Goal: Task Accomplishment & Management: Manage account settings

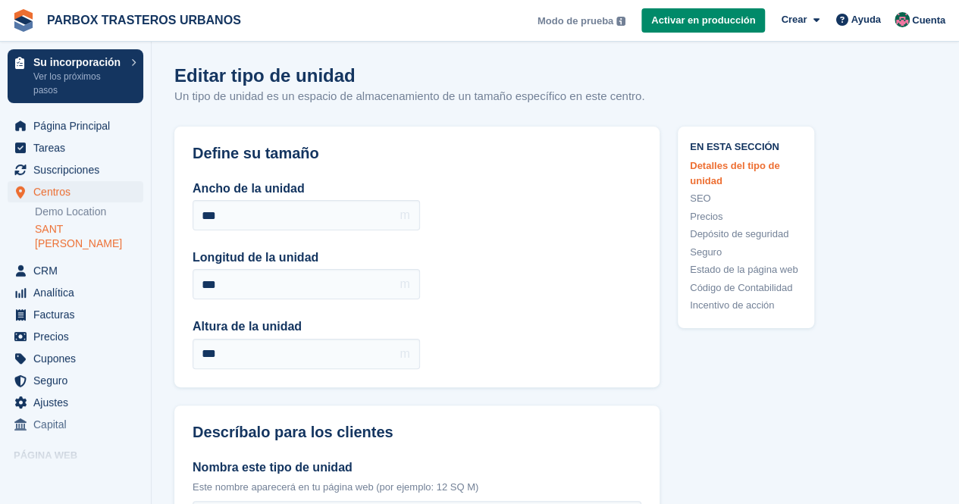
click at [86, 228] on link "SANT [PERSON_NAME]" at bounding box center [89, 236] width 108 height 29
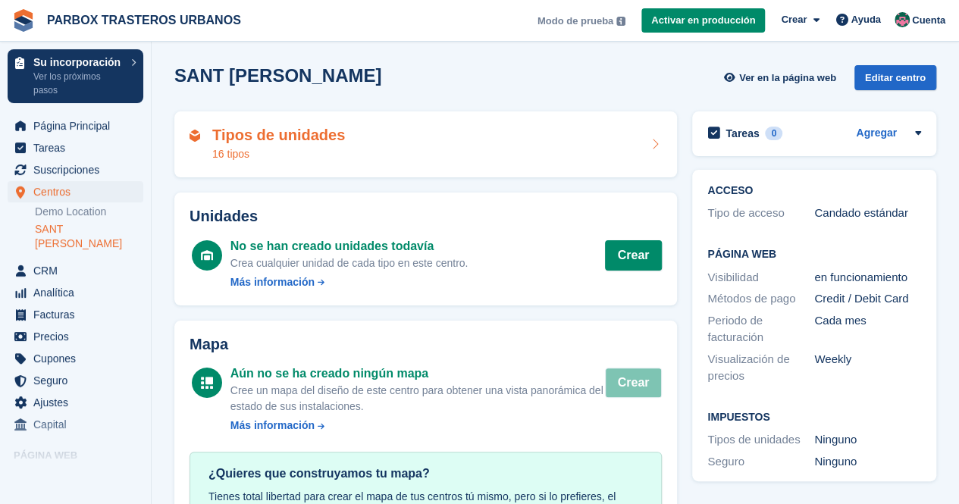
click at [253, 143] on h2 "Tipos de unidades" at bounding box center [278, 135] width 133 height 17
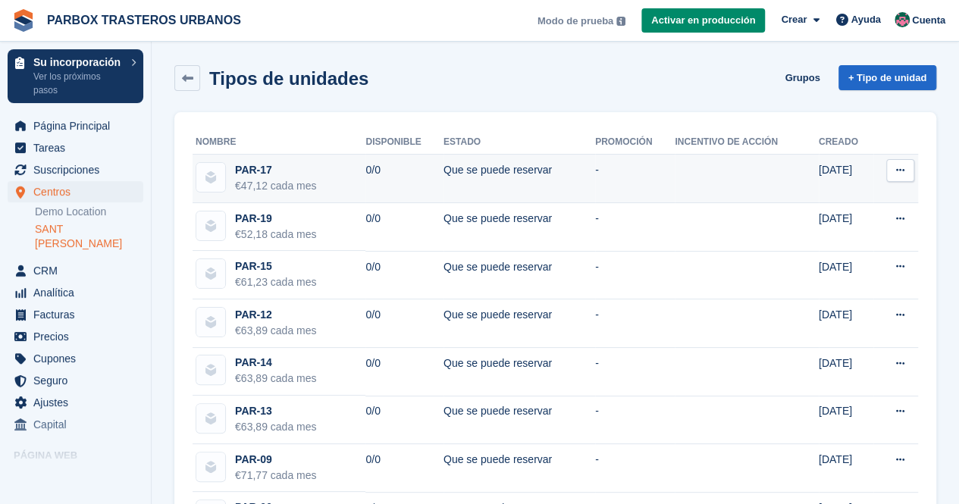
click at [253, 163] on div "PAR-17" at bounding box center [275, 170] width 81 height 16
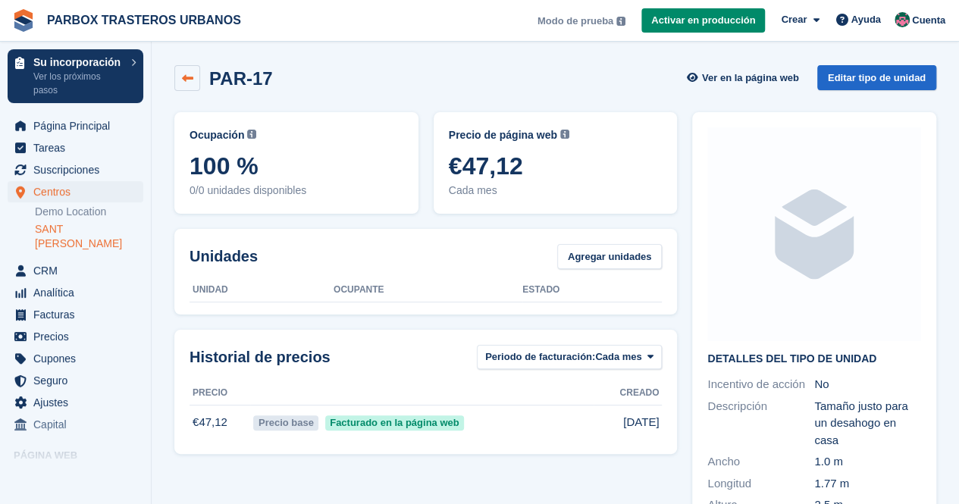
click at [191, 84] on link at bounding box center [187, 78] width 26 height 26
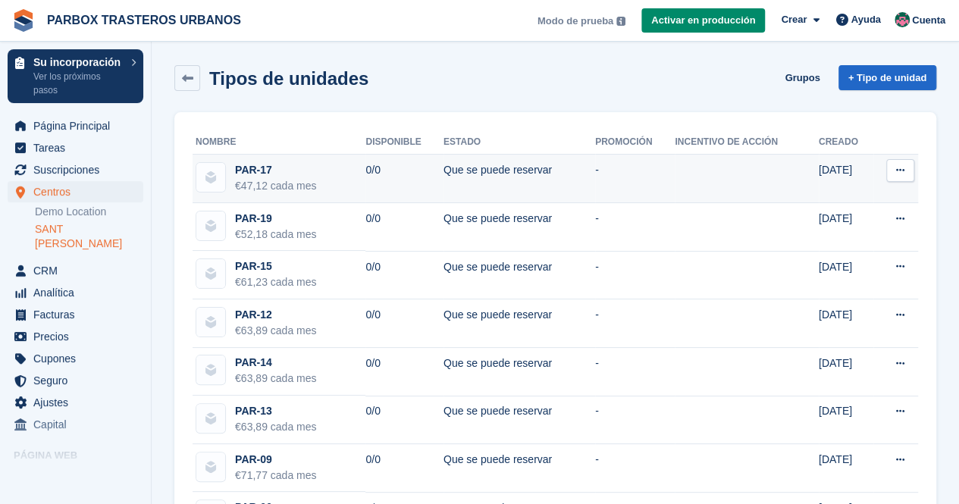
click at [905, 169] on button at bounding box center [900, 170] width 28 height 23
click at [810, 202] on p "Editar tipo de unidad" at bounding box center [842, 200] width 132 height 20
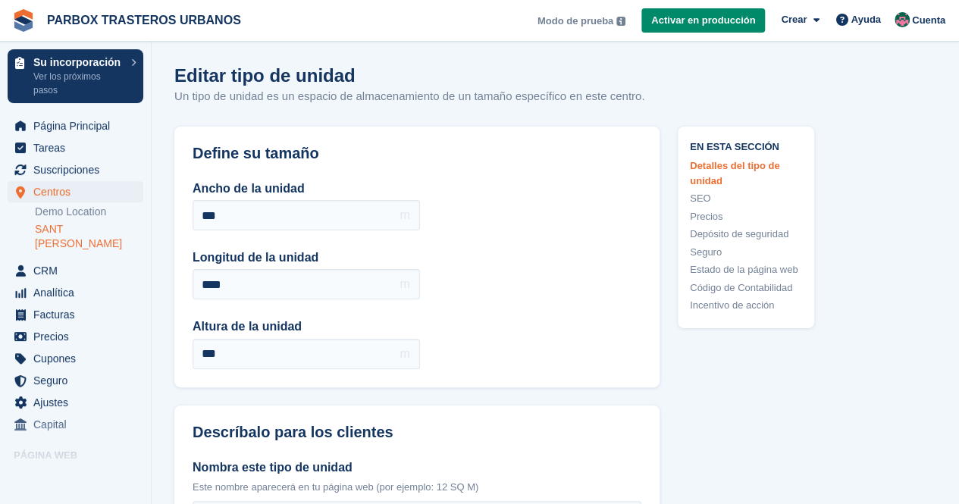
click at [86, 224] on link "SANT [PERSON_NAME]" at bounding box center [89, 236] width 108 height 29
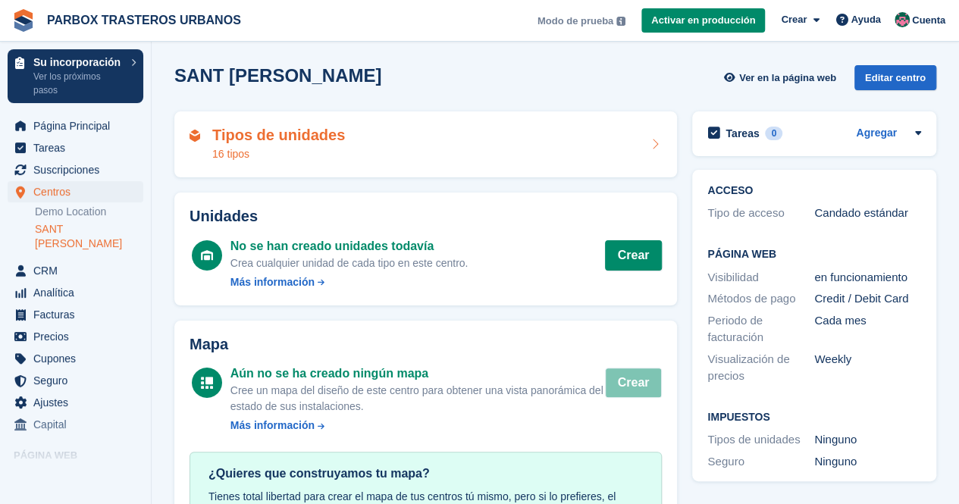
click at [227, 137] on h2 "Tipos de unidades" at bounding box center [278, 135] width 133 height 17
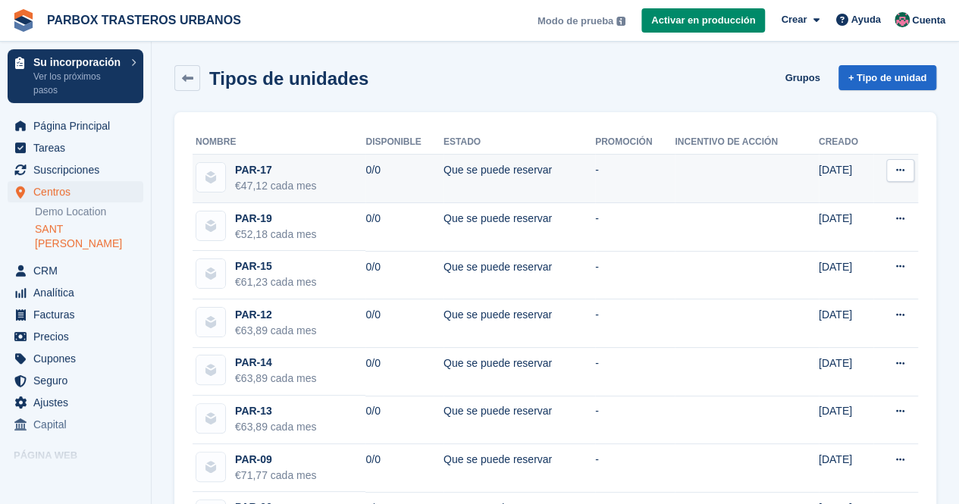
click at [898, 169] on icon at bounding box center [900, 170] width 8 height 10
click at [858, 198] on p "Editar tipo de unidad" at bounding box center [842, 200] width 132 height 20
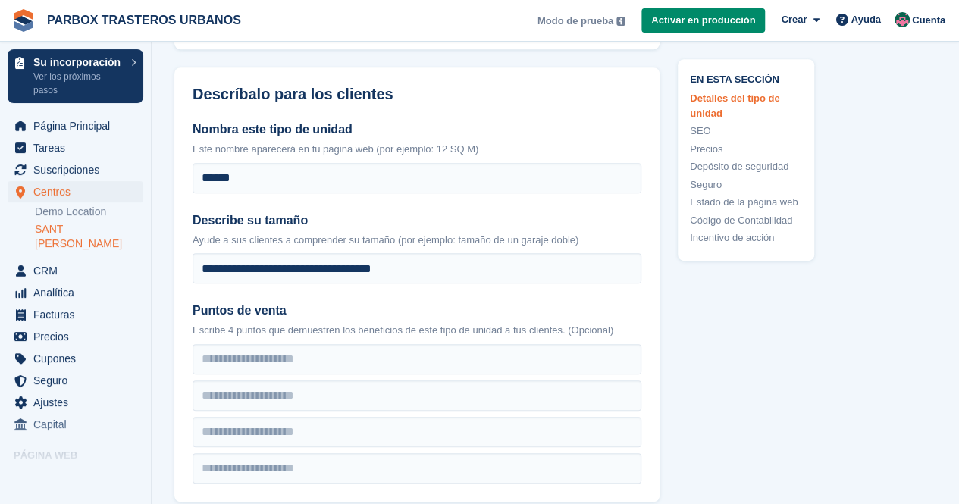
scroll to position [303, 0]
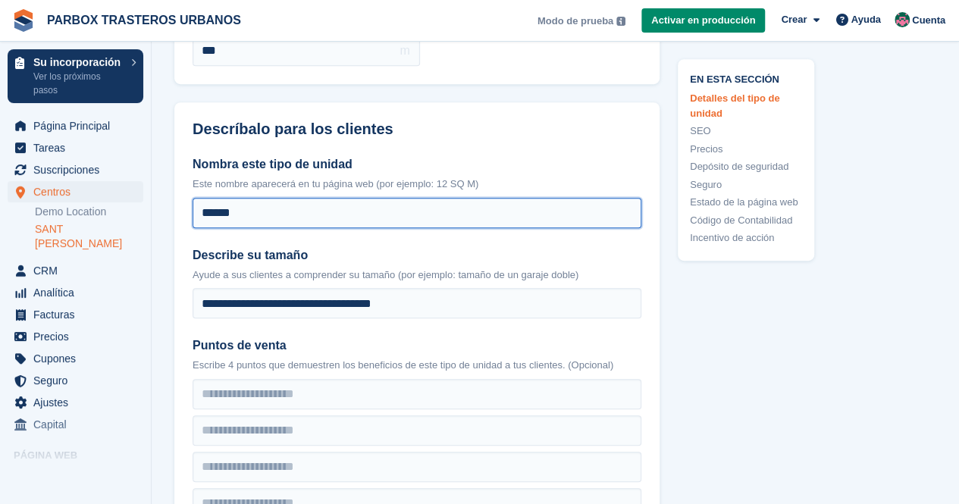
drag, startPoint x: 253, startPoint y: 212, endPoint x: 175, endPoint y: 219, distance: 78.5
click at [175, 219] on div "**********" at bounding box center [416, 337] width 485 height 400
type input "******"
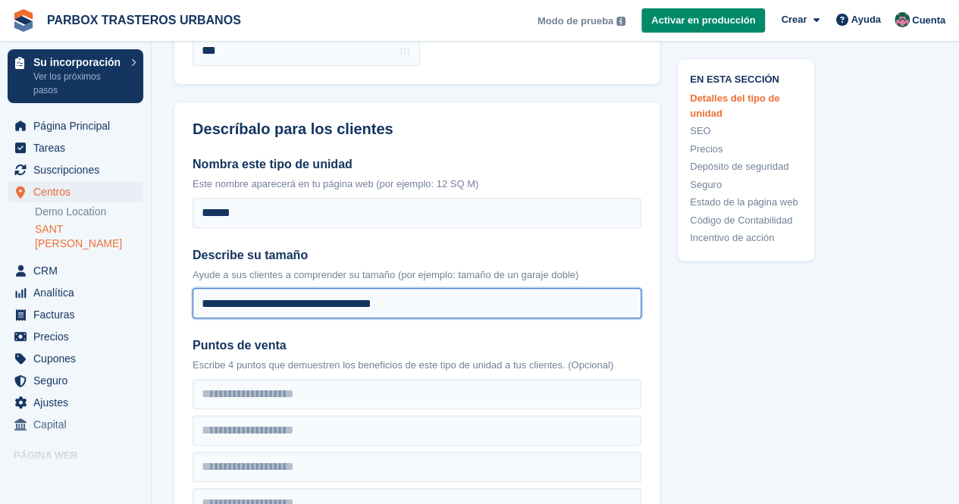
drag, startPoint x: 443, startPoint y: 298, endPoint x: 175, endPoint y: 296, distance: 267.7
click at [175, 296] on div "**********" at bounding box center [416, 337] width 485 height 400
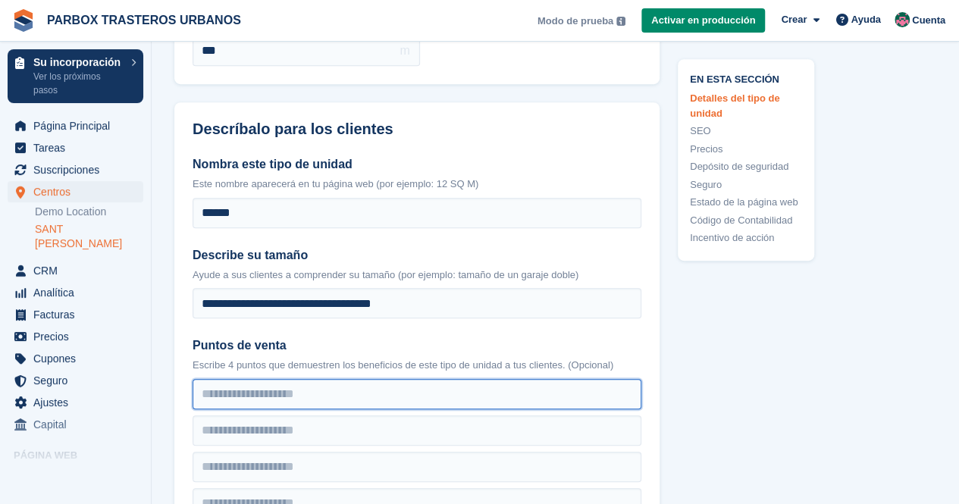
click at [228, 398] on input "text" at bounding box center [417, 394] width 449 height 30
drag, startPoint x: 228, startPoint y: 398, endPoint x: 463, endPoint y: 403, distance: 235.1
click at [463, 403] on input "text" at bounding box center [417, 394] width 449 height 30
type input "**********"
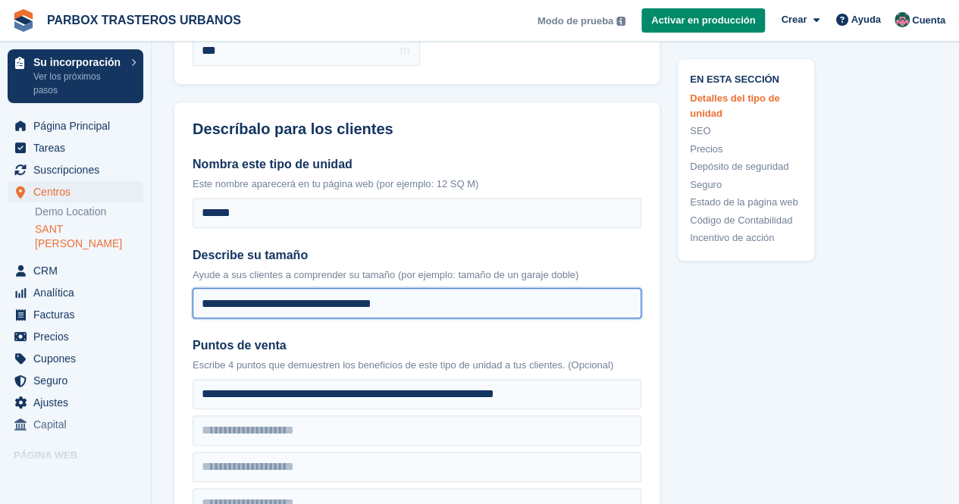
click at [399, 296] on input "**********" at bounding box center [417, 303] width 449 height 30
click at [403, 306] on input "**********" at bounding box center [417, 303] width 449 height 30
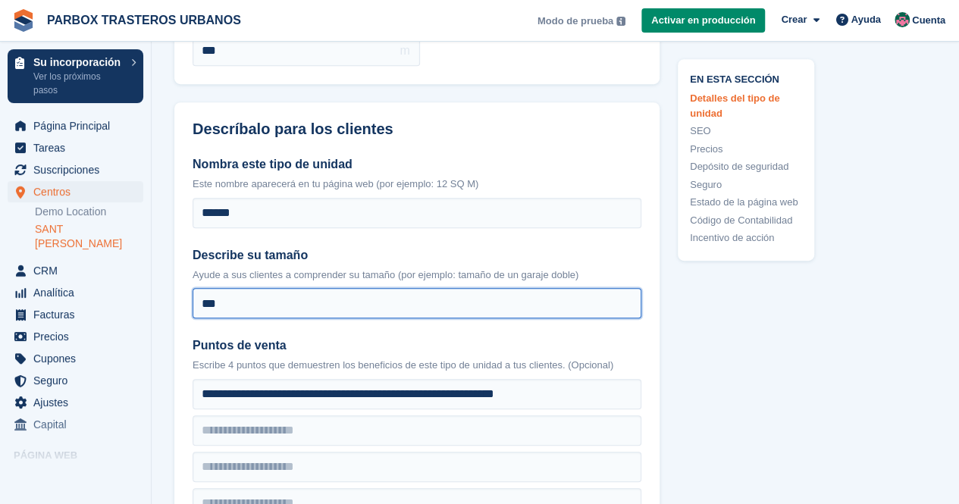
drag, startPoint x: 220, startPoint y: 301, endPoint x: 227, endPoint y: 297, distance: 8.5
click at [227, 299] on input "***" at bounding box center [417, 303] width 449 height 30
click at [229, 296] on input "**" at bounding box center [417, 303] width 449 height 30
drag, startPoint x: 222, startPoint y: 299, endPoint x: 210, endPoint y: 303, distance: 12.7
click at [210, 303] on input "**" at bounding box center [417, 303] width 449 height 30
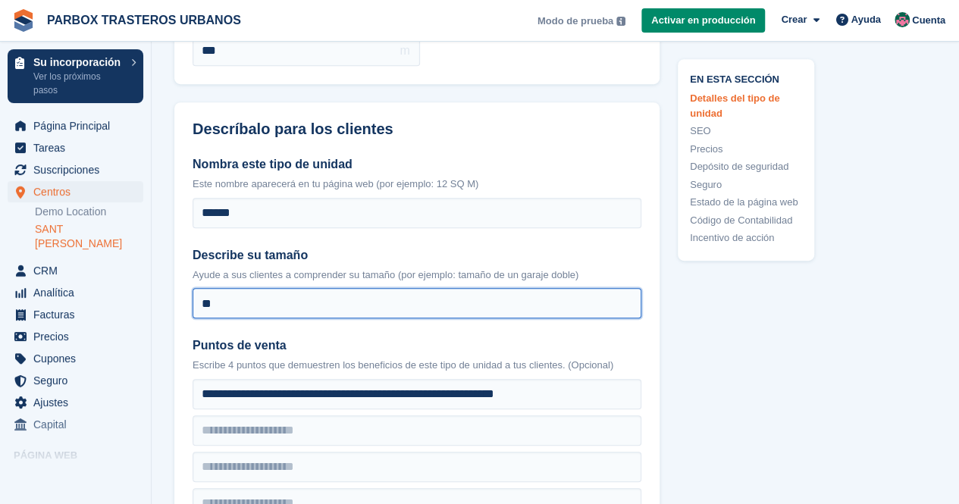
paste input "*"
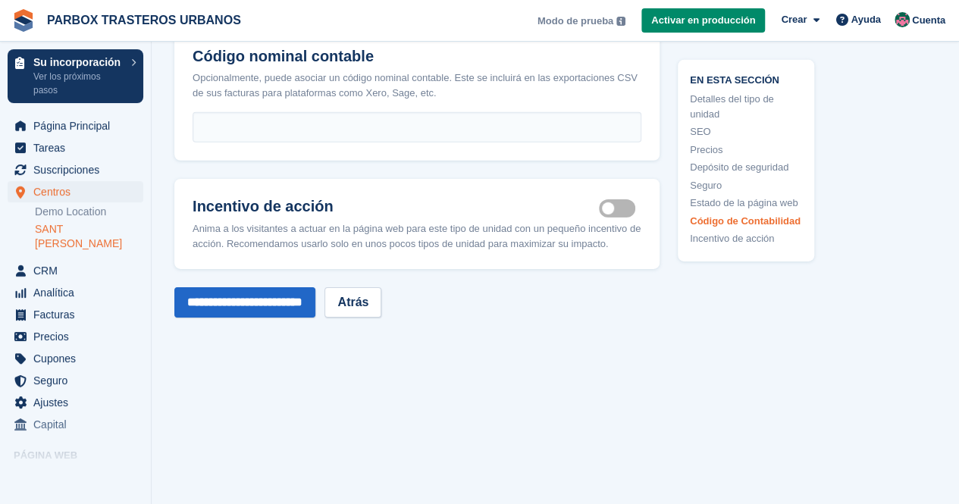
scroll to position [2449, 0]
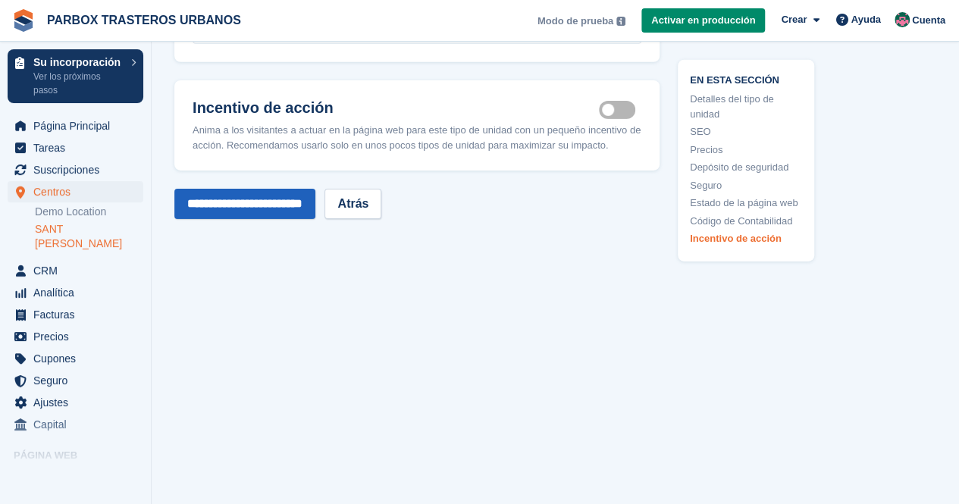
type input "***"
click at [267, 206] on input "**********" at bounding box center [244, 204] width 141 height 30
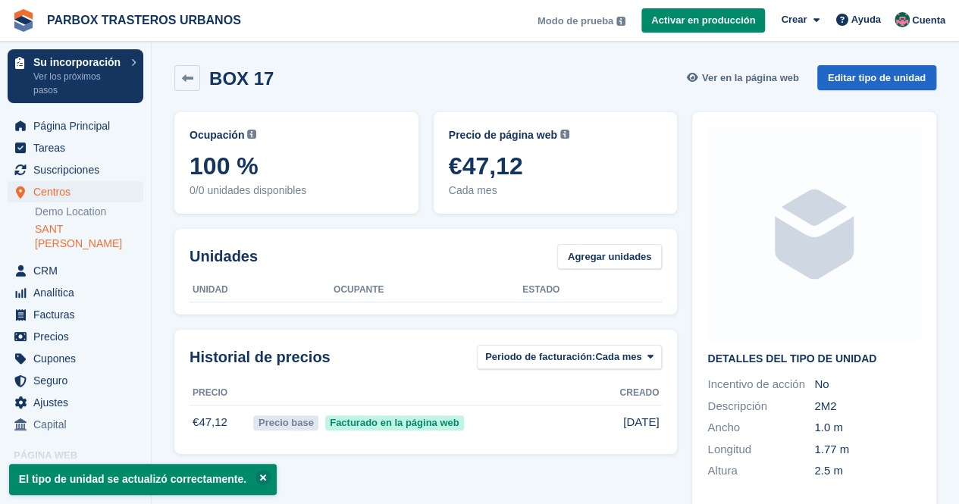
click at [758, 83] on span "Ver en la página web" at bounding box center [750, 78] width 97 height 15
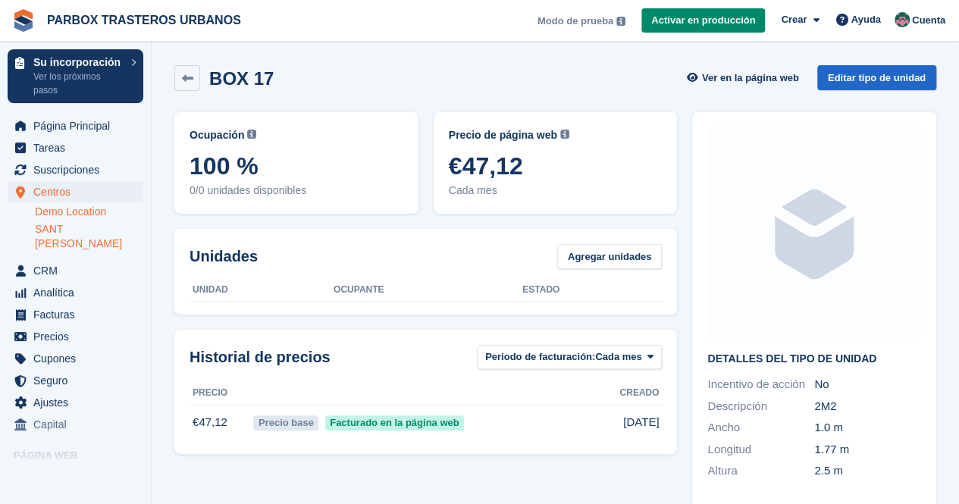
click at [64, 207] on link "Demo Location" at bounding box center [89, 212] width 108 height 14
click at [65, 225] on link "SANT [PERSON_NAME]" at bounding box center [89, 236] width 108 height 29
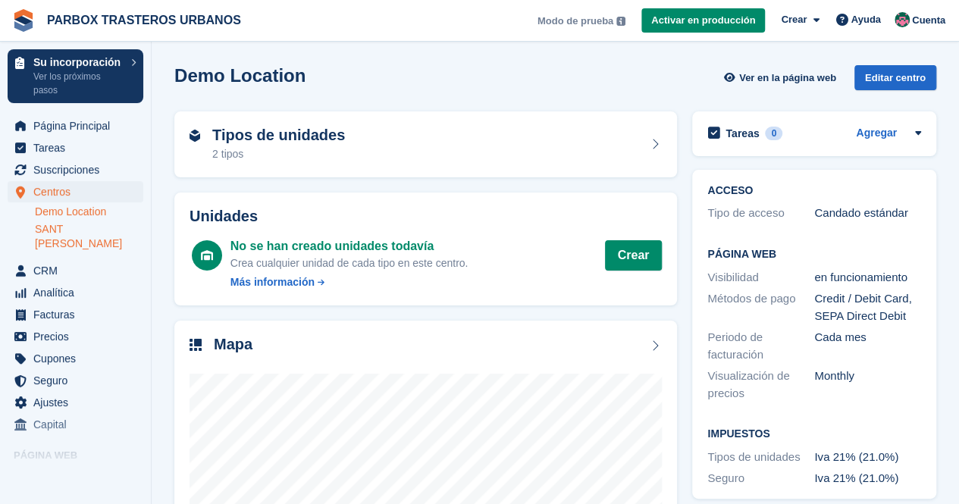
click at [88, 230] on link "SANT [PERSON_NAME]" at bounding box center [89, 236] width 108 height 29
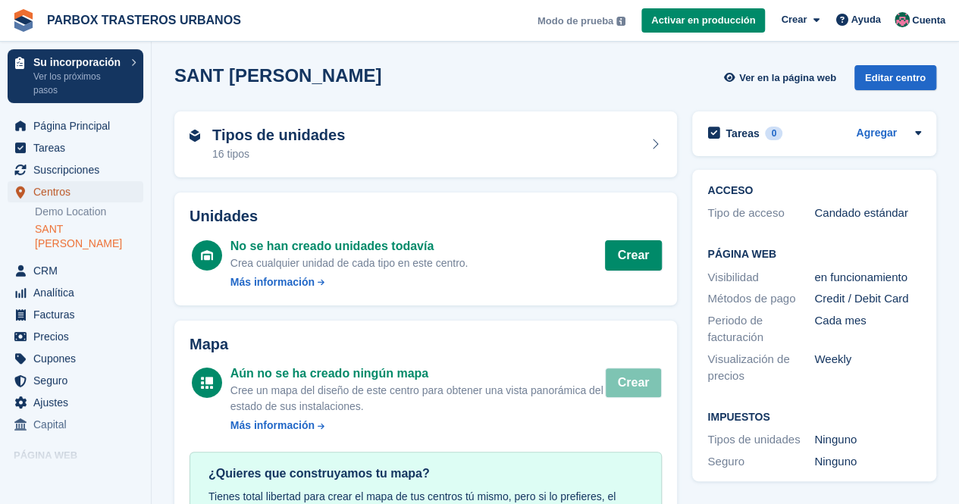
click at [49, 189] on span "Centros" at bounding box center [78, 191] width 91 height 21
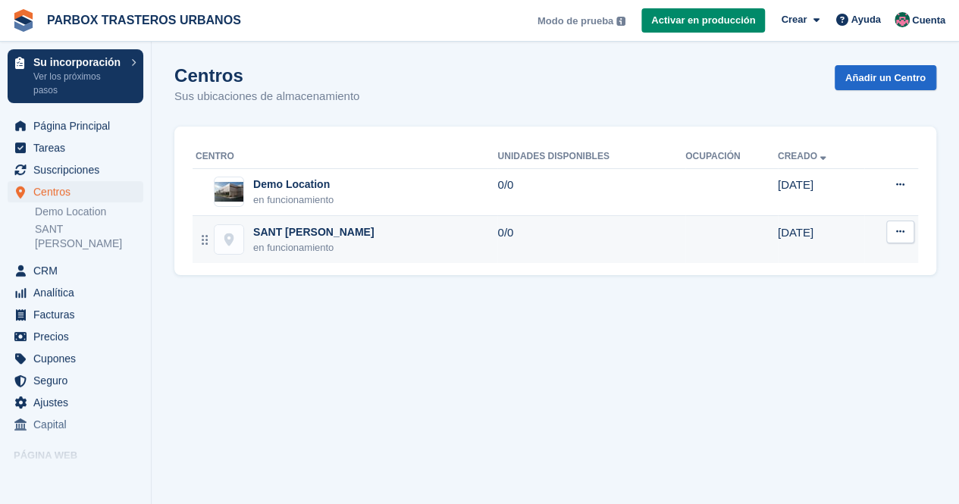
click at [230, 243] on img at bounding box center [229, 239] width 29 height 29
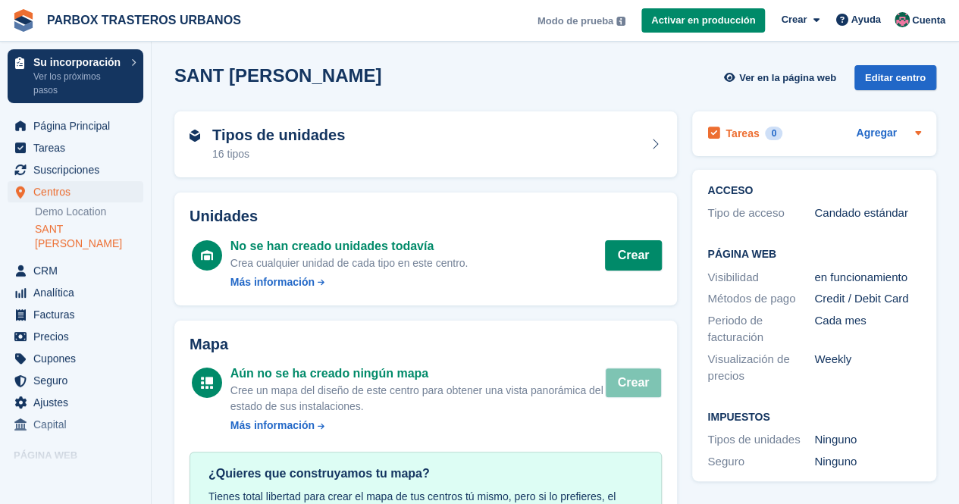
click at [924, 131] on icon at bounding box center [918, 133] width 12 height 12
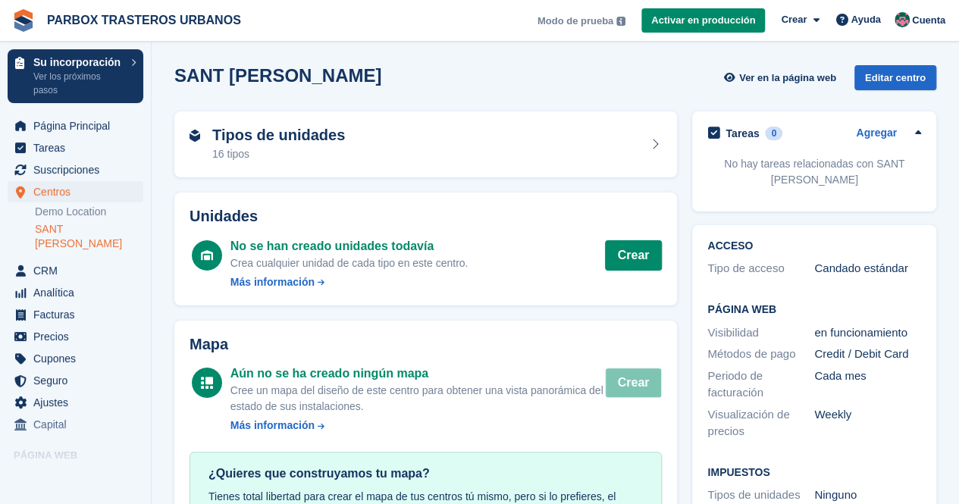
click at [924, 133] on icon at bounding box center [918, 133] width 12 height 12
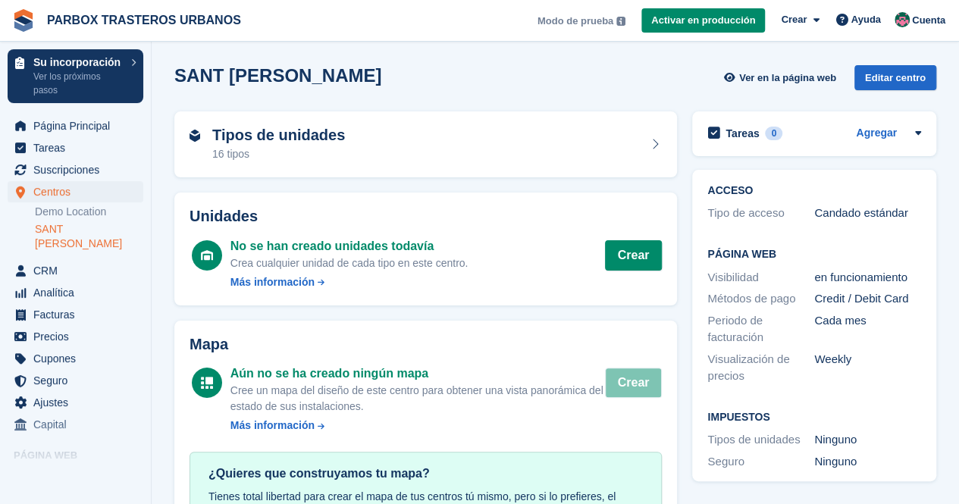
scroll to position [52, 0]
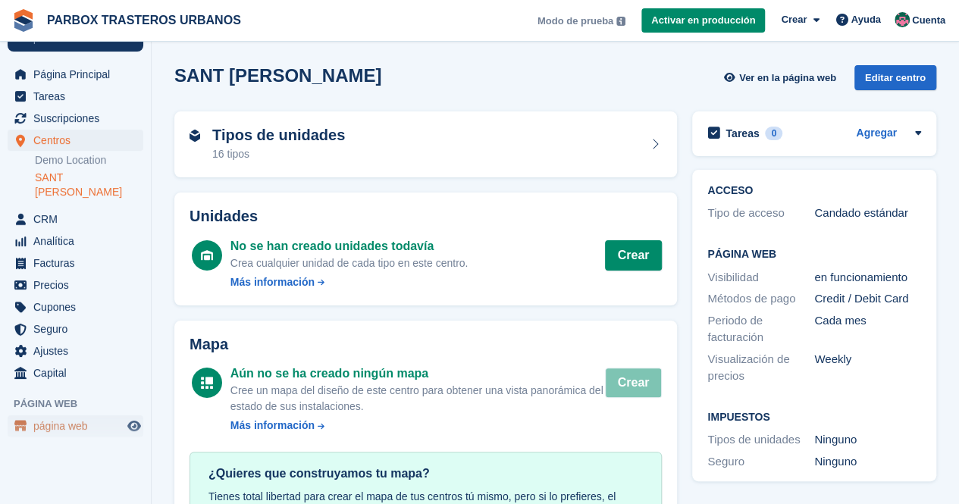
click at [55, 416] on span "página web" at bounding box center [78, 426] width 91 height 21
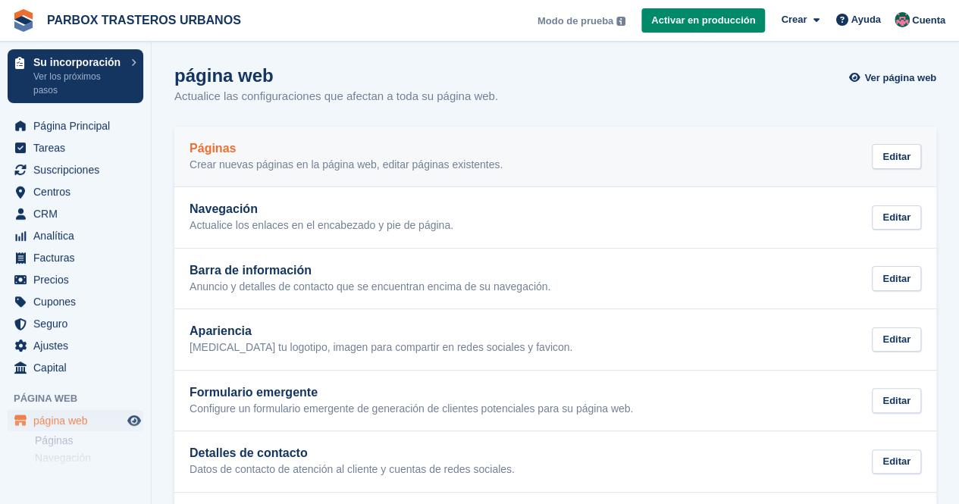
click at [342, 165] on p "Crear nuevas páginas en la página web, editar páginas existentes." at bounding box center [346, 165] width 313 height 14
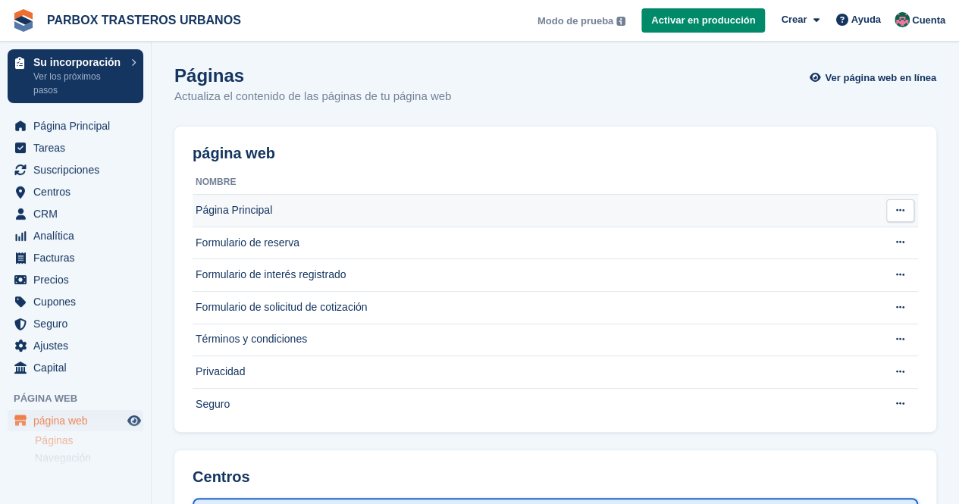
click at [256, 213] on td "Página Principal" at bounding box center [537, 211] width 689 height 33
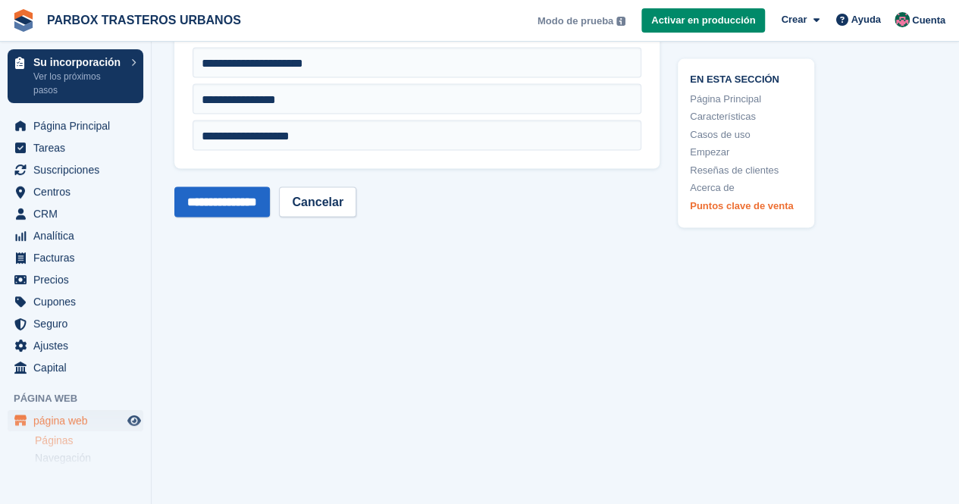
scroll to position [4350, 0]
click at [55, 444] on link "Páginas" at bounding box center [89, 441] width 108 height 14
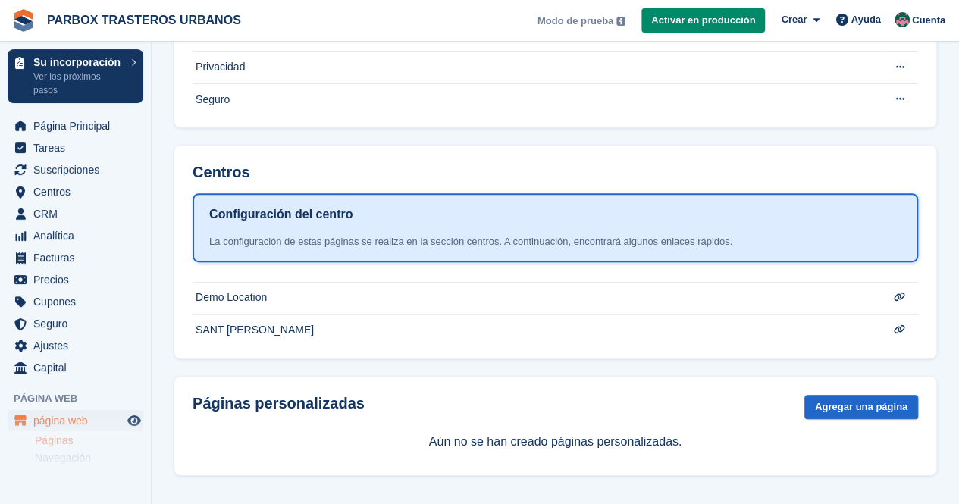
scroll to position [305, 0]
click at [313, 236] on div "La configuración de estas páginas se realiza en la sección centros. A continuac…" at bounding box center [555, 241] width 692 height 15
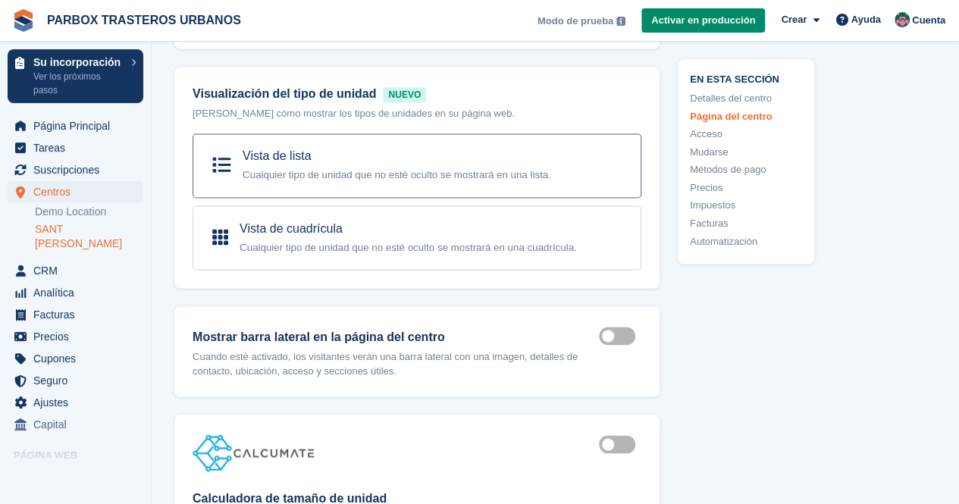
scroll to position [1213, 0]
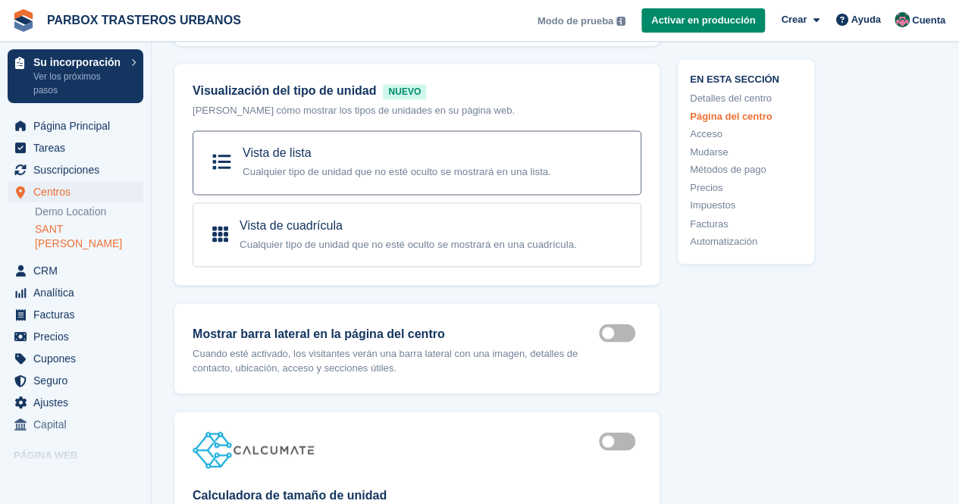
click at [374, 169] on small "Cualquier tipo de unidad que no esté oculto se mostrará en una lista." at bounding box center [397, 171] width 309 height 11
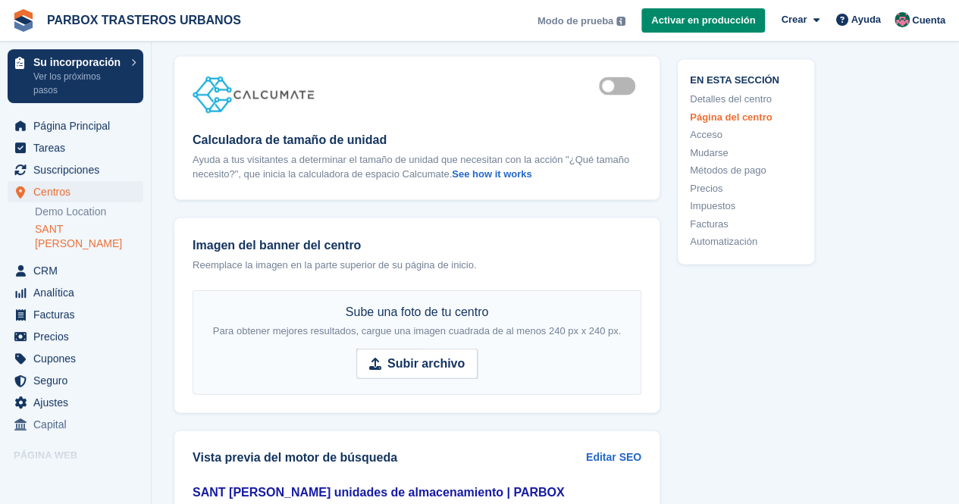
scroll to position [1592, 0]
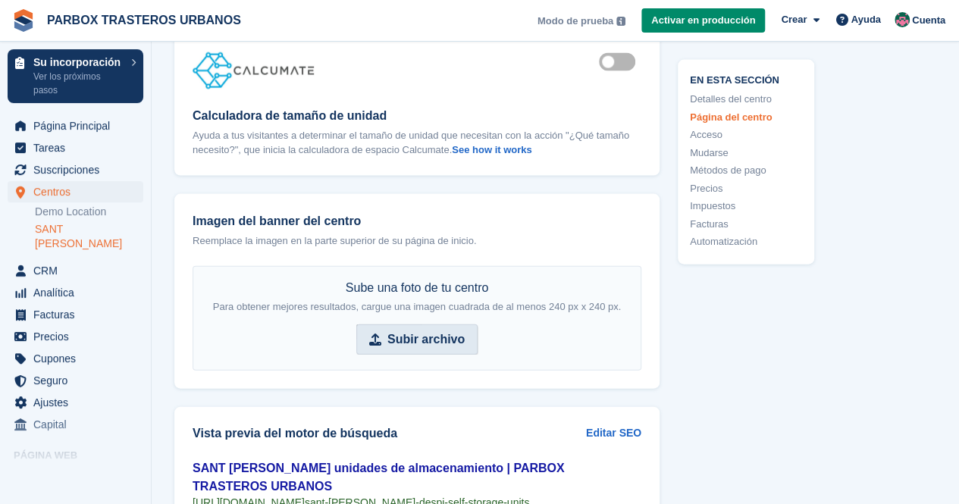
click at [435, 331] on strong "Subir archivo" at bounding box center [425, 340] width 77 height 18
click at [435, 331] on input "Subir archivo" at bounding box center [416, 340] width 121 height 30
type input "**********"
click at [572, 20] on span "Modo de prueba" at bounding box center [576, 21] width 76 height 15
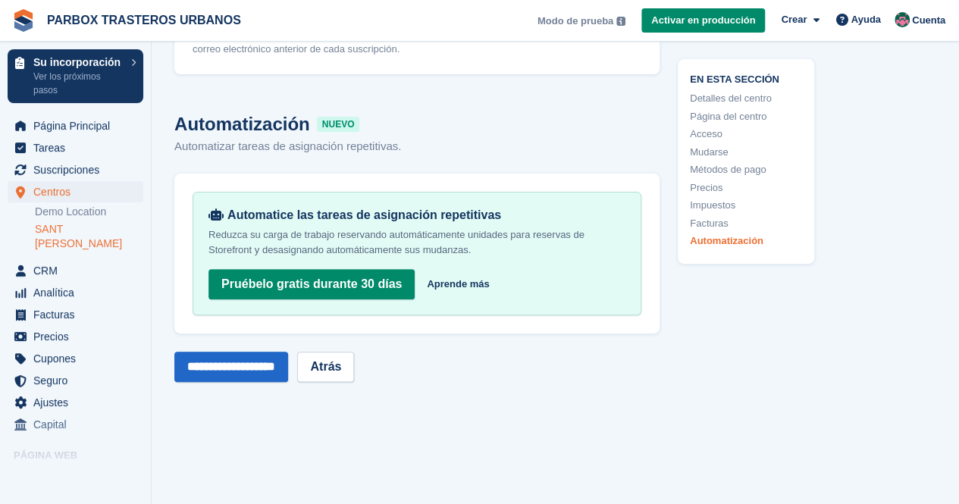
scroll to position [6070, 0]
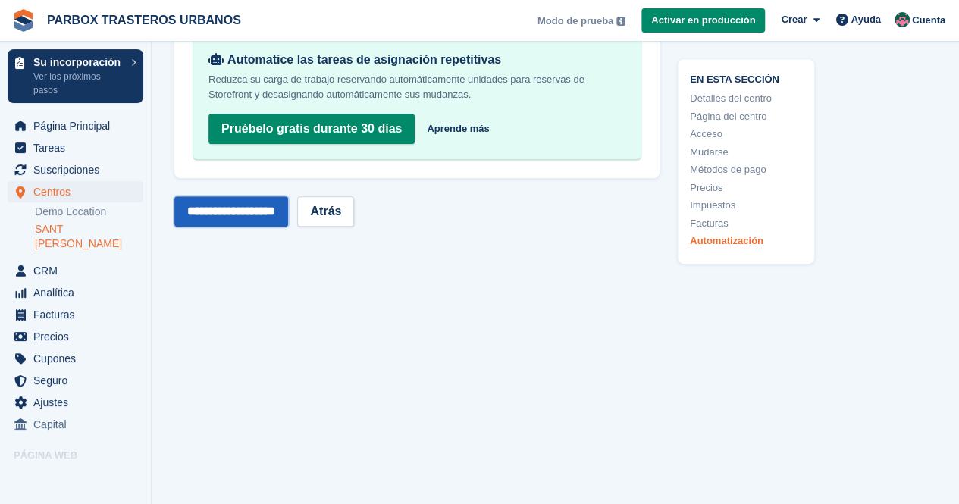
click at [253, 210] on input "**********" at bounding box center [231, 211] width 114 height 30
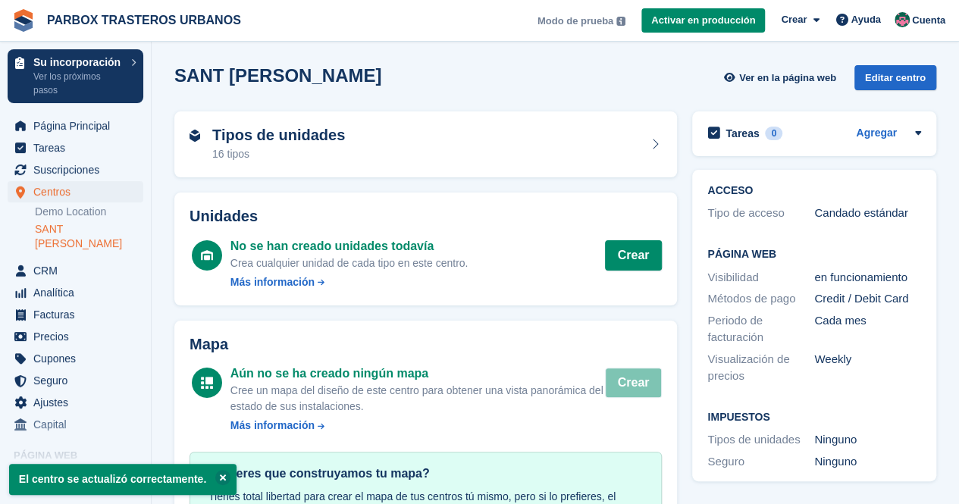
click at [60, 448] on span "Página web" at bounding box center [82, 455] width 137 height 15
click at [48, 467] on span "página web" at bounding box center [78, 477] width 91 height 21
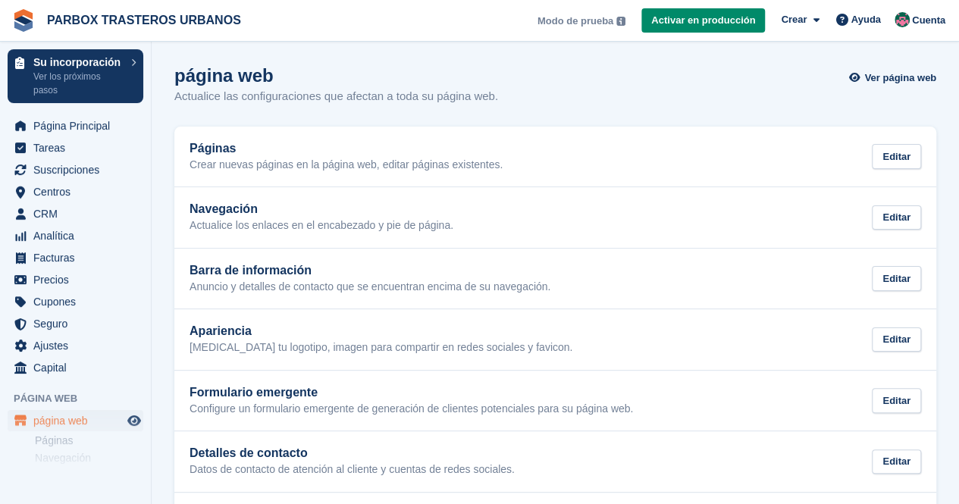
click at [568, 16] on span "Modo de prueba" at bounding box center [576, 21] width 76 height 15
click at [569, 20] on span "Modo de prueba" at bounding box center [576, 21] width 76 height 15
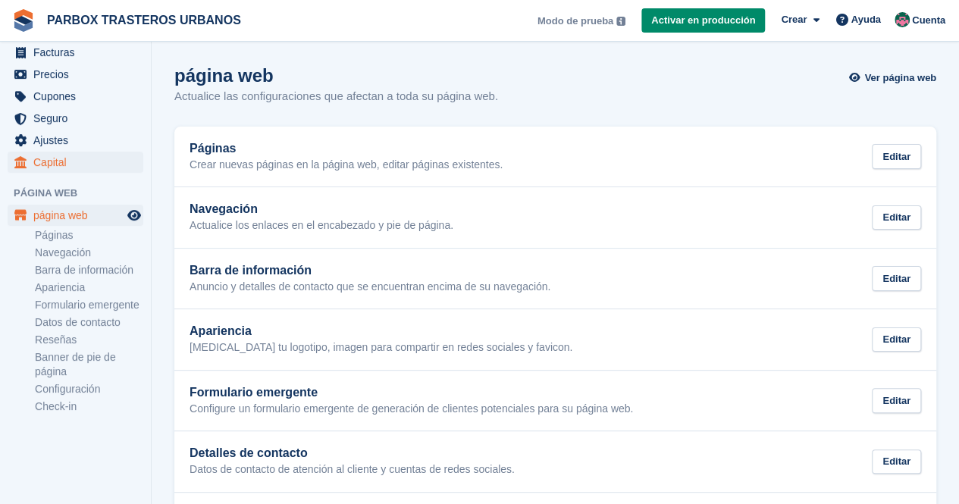
scroll to position [206, 0]
click at [76, 218] on span "página web" at bounding box center [78, 214] width 91 height 21
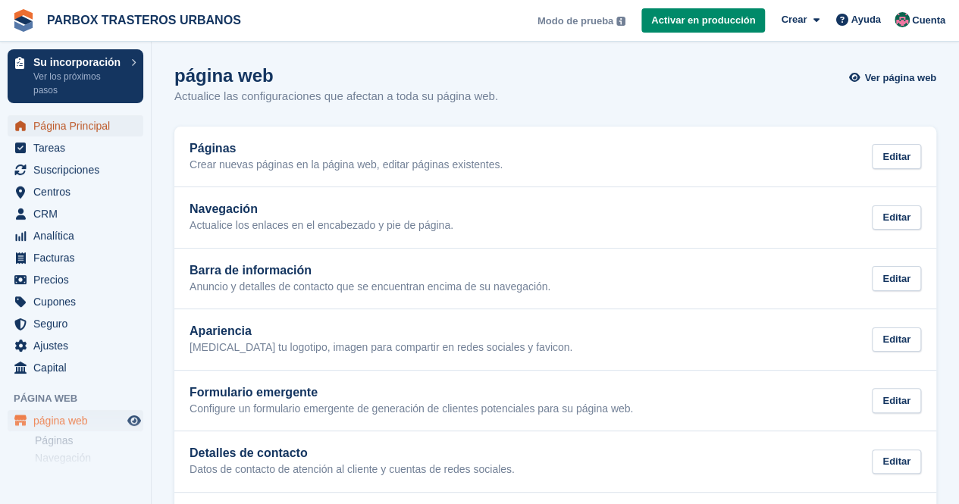
click at [48, 127] on span "Página Principal" at bounding box center [78, 125] width 91 height 21
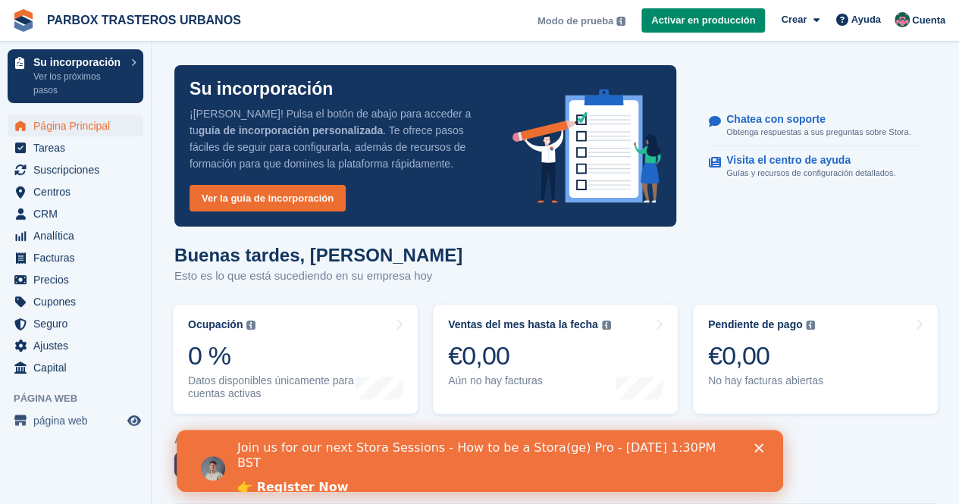
click at [608, 20] on span "Modo de prueba" at bounding box center [576, 21] width 76 height 15
click at [591, 20] on span "Modo de prueba" at bounding box center [576, 21] width 76 height 15
click at [61, 211] on span "CRM" at bounding box center [78, 213] width 91 height 21
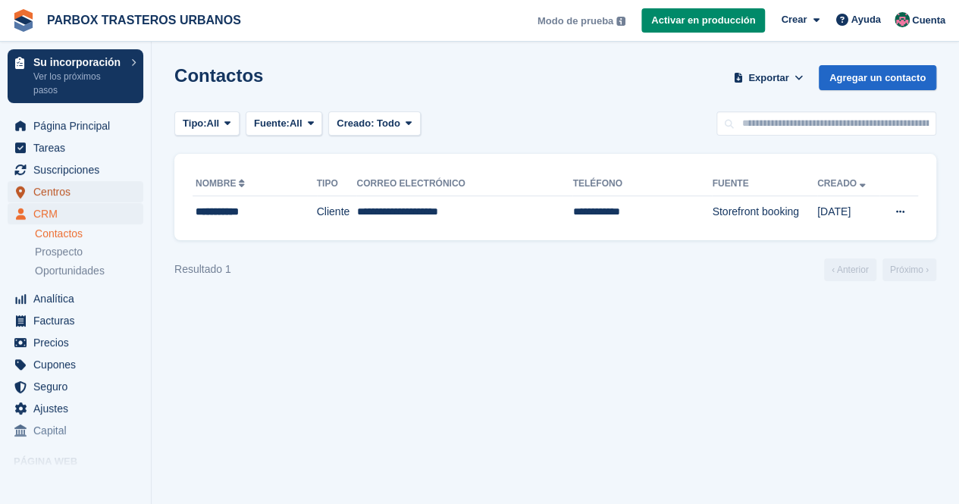
click at [67, 183] on span "Centros" at bounding box center [78, 191] width 91 height 21
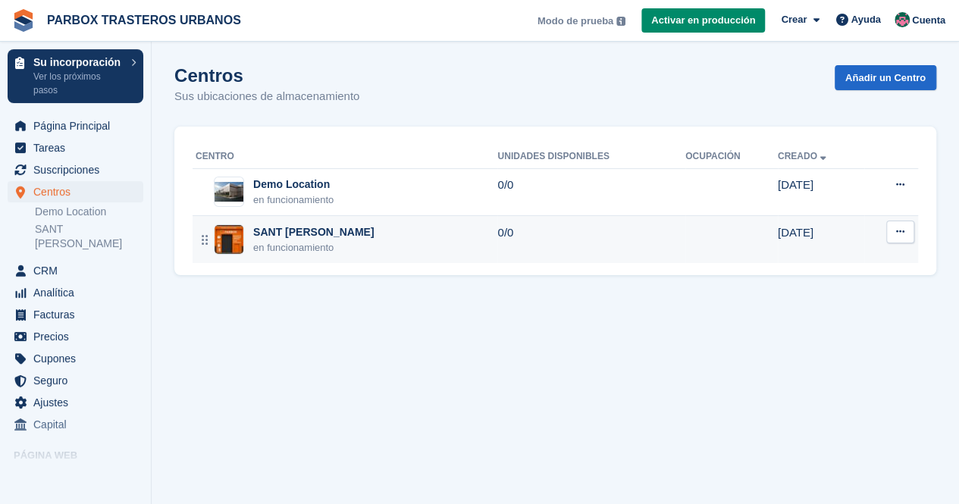
click at [263, 227] on div "SANT [PERSON_NAME]" at bounding box center [313, 232] width 121 height 16
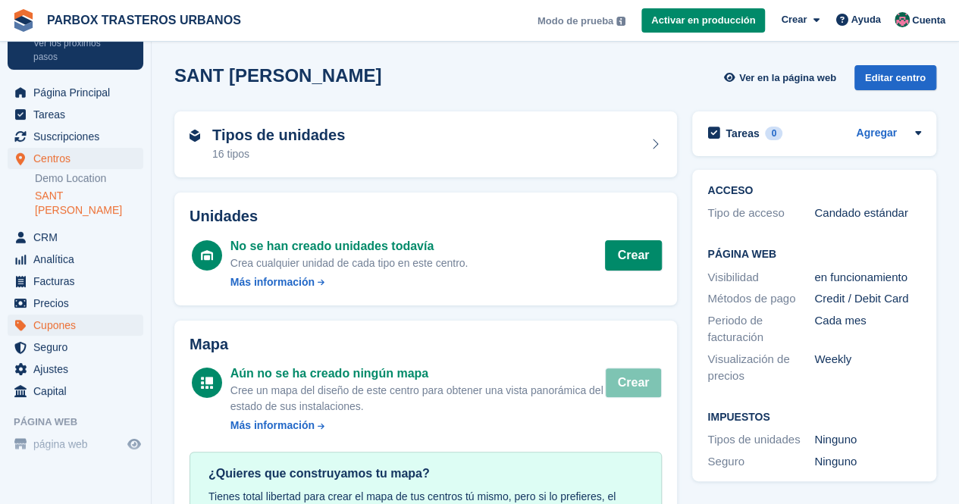
scroll to position [52, 0]
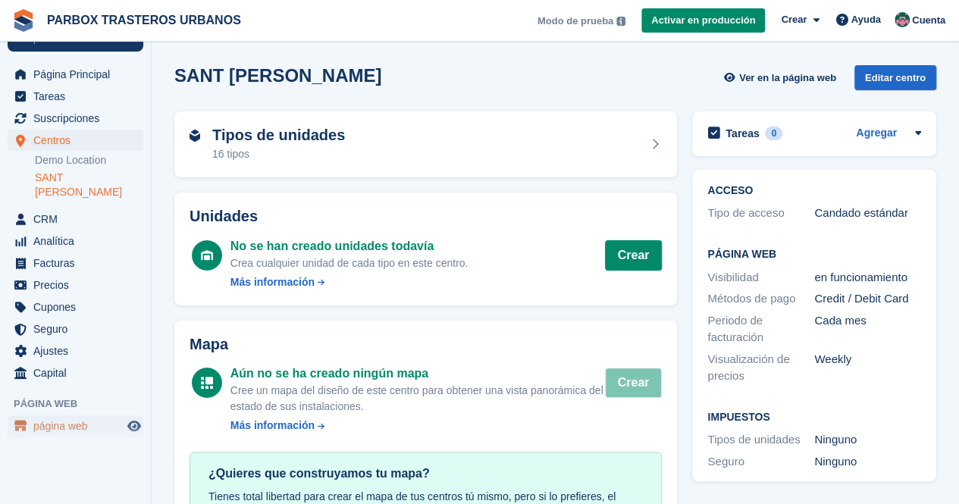
click at [73, 416] on span "página web" at bounding box center [78, 426] width 91 height 21
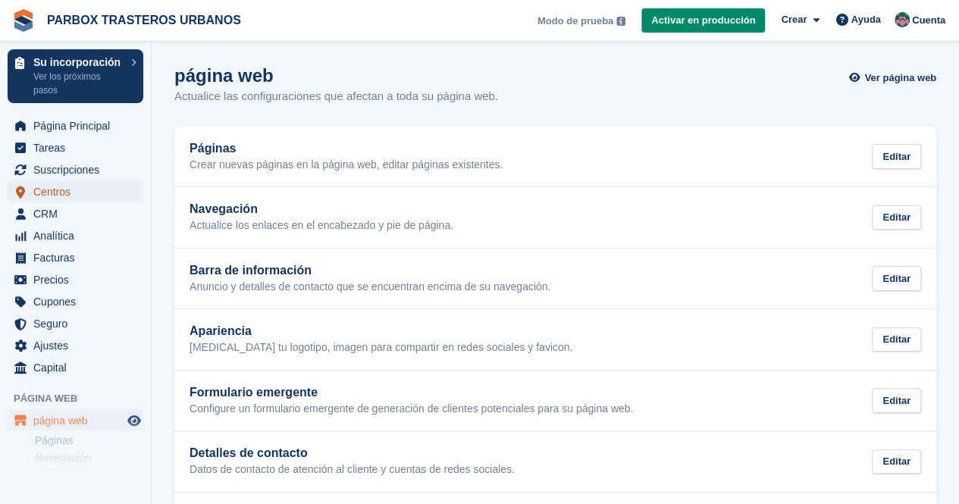
click at [94, 196] on span "Centros" at bounding box center [78, 191] width 91 height 21
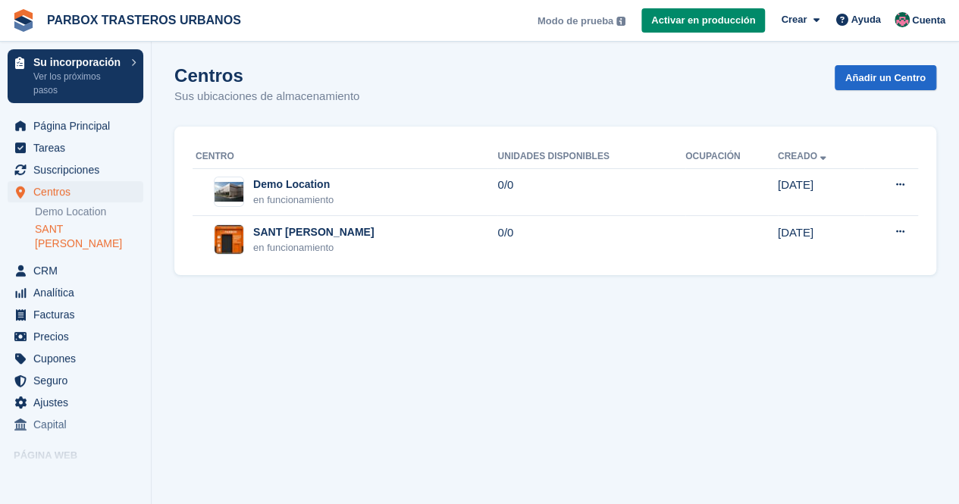
click at [68, 227] on link "SANT [PERSON_NAME]" at bounding box center [89, 236] width 108 height 29
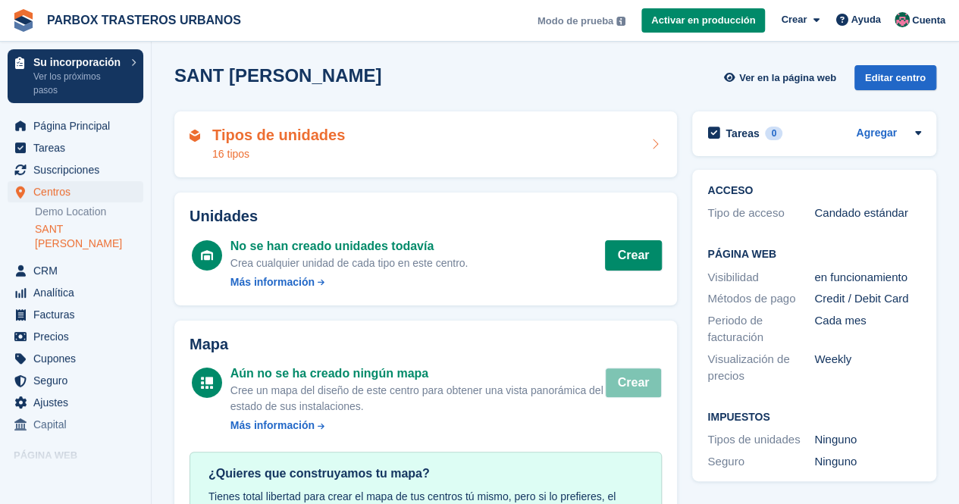
click at [406, 152] on div "Tipos de unidades 16 tipos" at bounding box center [426, 145] width 472 height 36
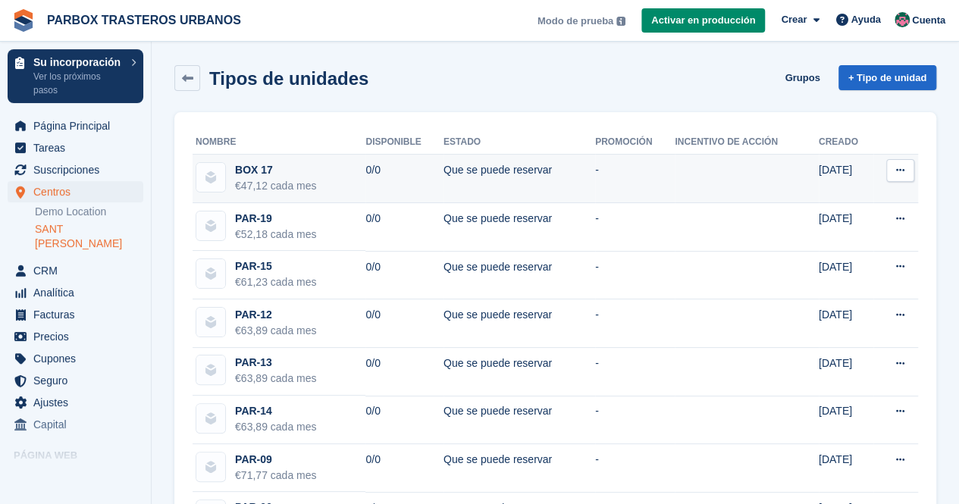
click at [259, 168] on div "BOX 17" at bounding box center [275, 170] width 81 height 16
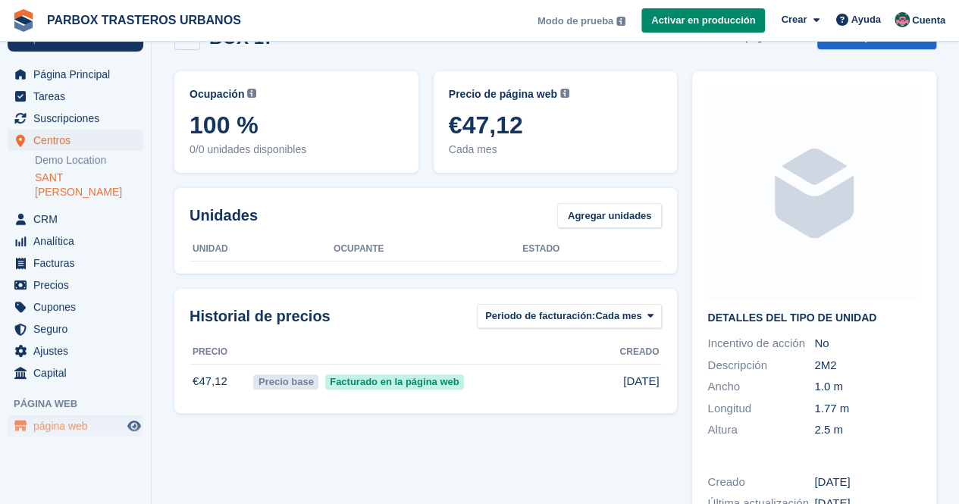
scroll to position [76, 0]
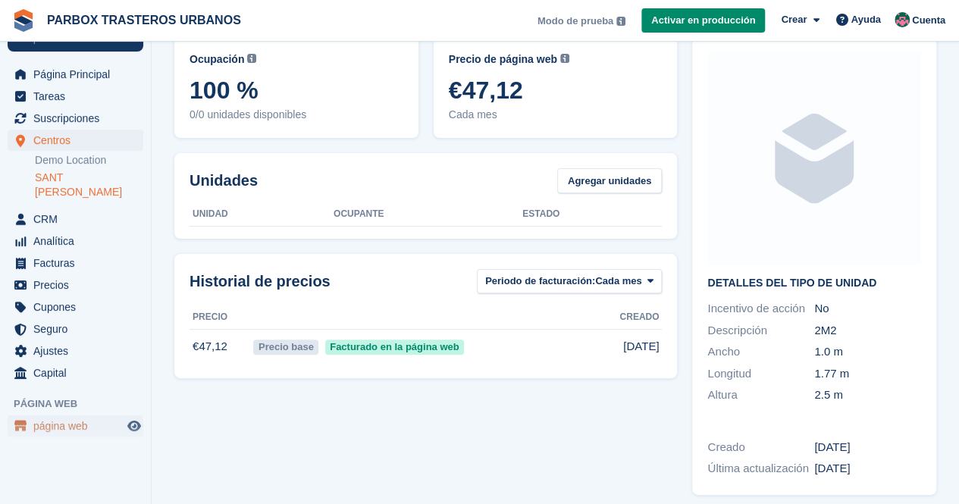
click at [45, 416] on span "página web" at bounding box center [78, 426] width 91 height 21
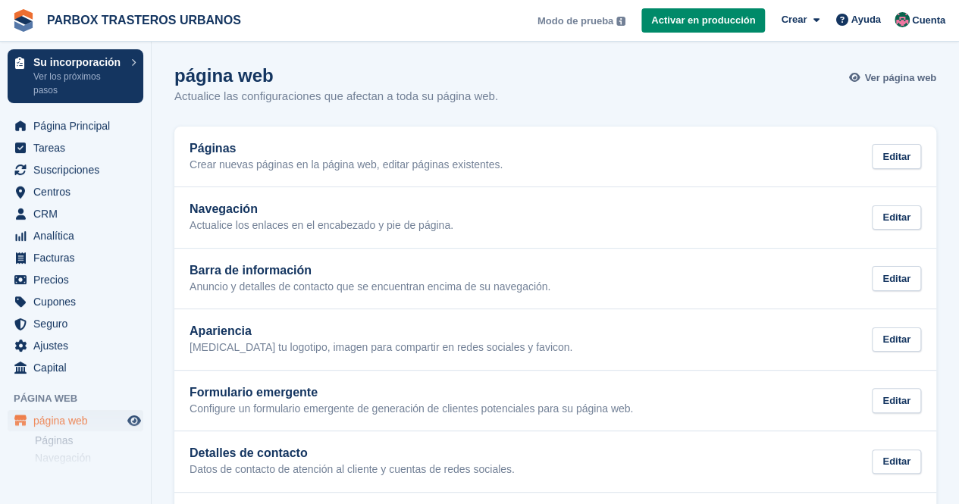
click at [875, 82] on span "Ver página web" at bounding box center [900, 78] width 72 height 15
click at [68, 193] on span "Centros" at bounding box center [78, 191] width 91 height 21
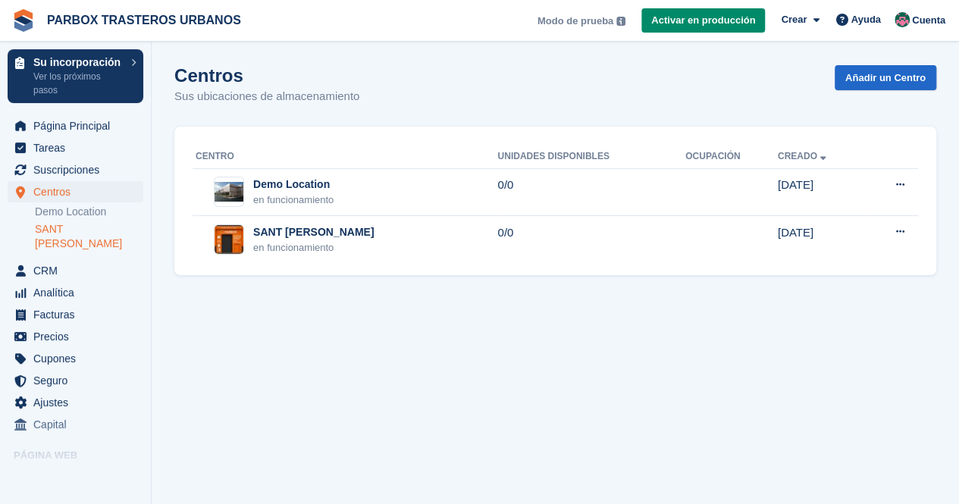
click at [74, 236] on link "SANT [PERSON_NAME]" at bounding box center [89, 236] width 108 height 29
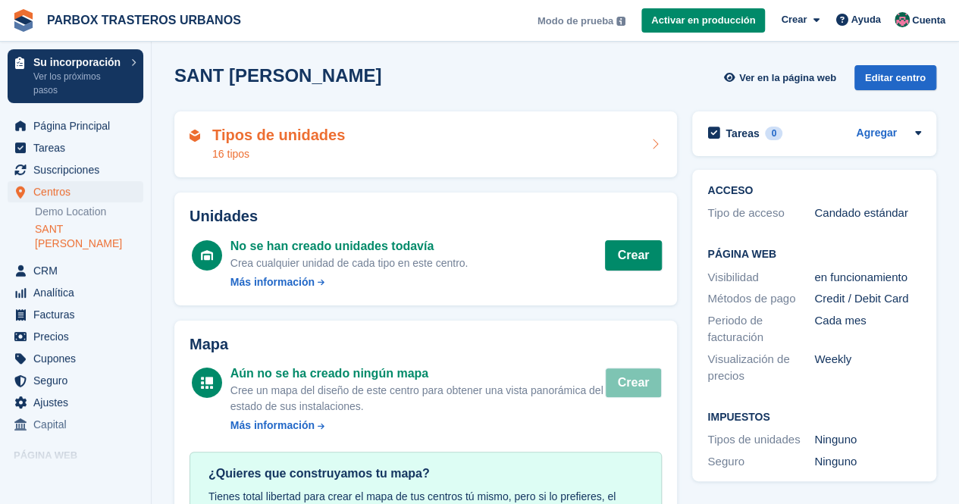
click at [282, 151] on div "16 tipos" at bounding box center [278, 154] width 133 height 16
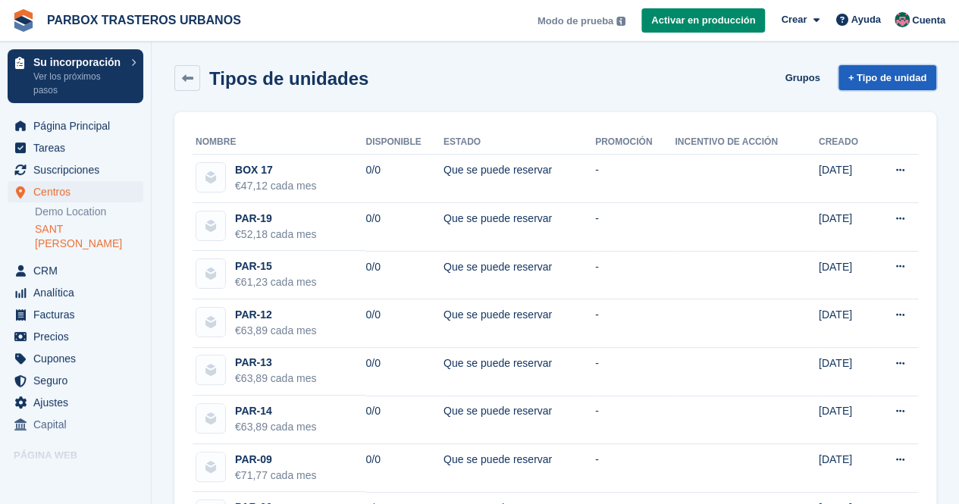
click at [891, 74] on link "+ Tipo de unidad" at bounding box center [888, 77] width 98 height 25
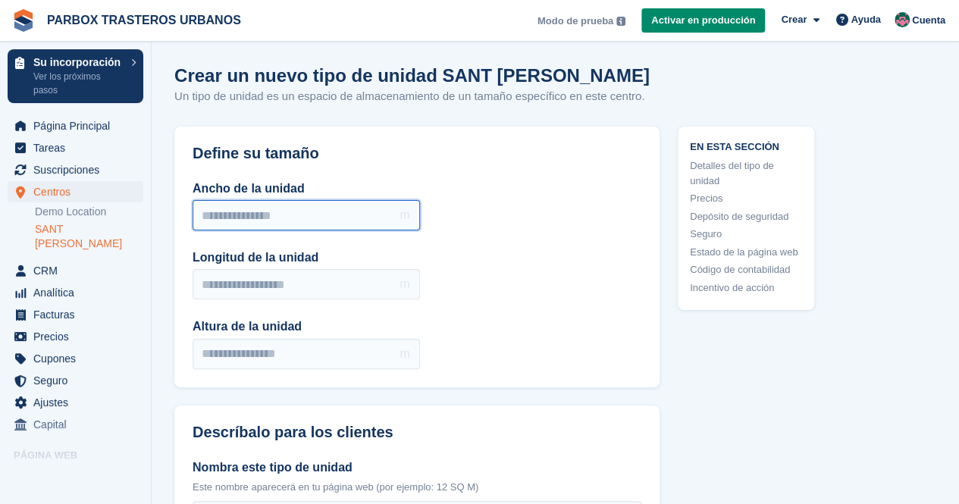
click at [297, 215] on input "Ancho de la unidad" at bounding box center [306, 215] width 227 height 30
type input "*"
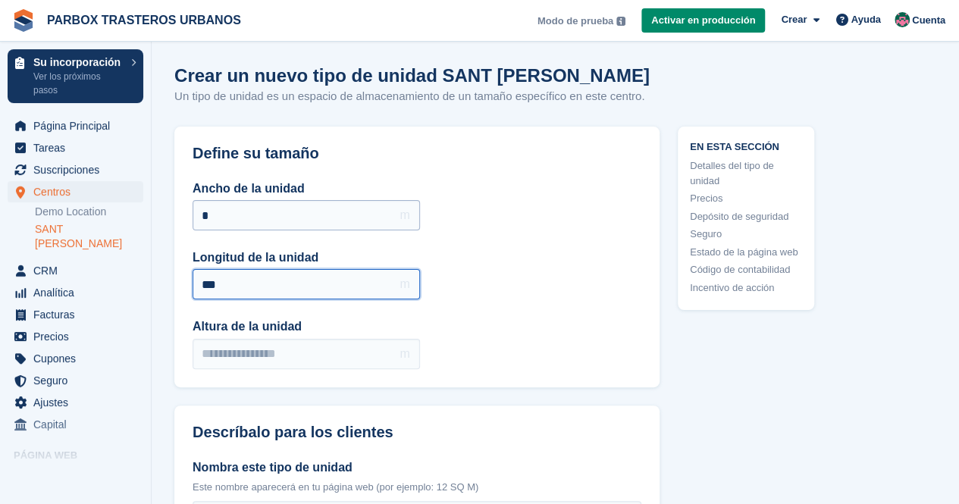
type input "***"
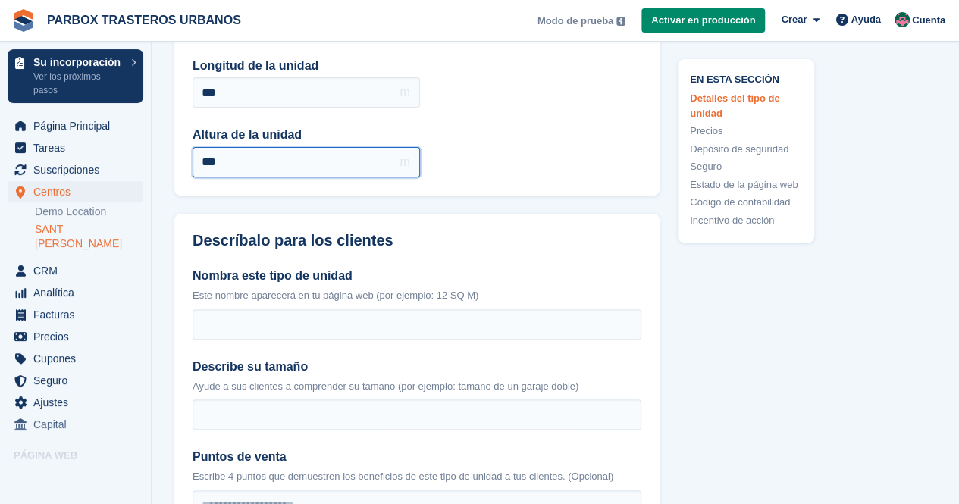
scroll to position [227, 0]
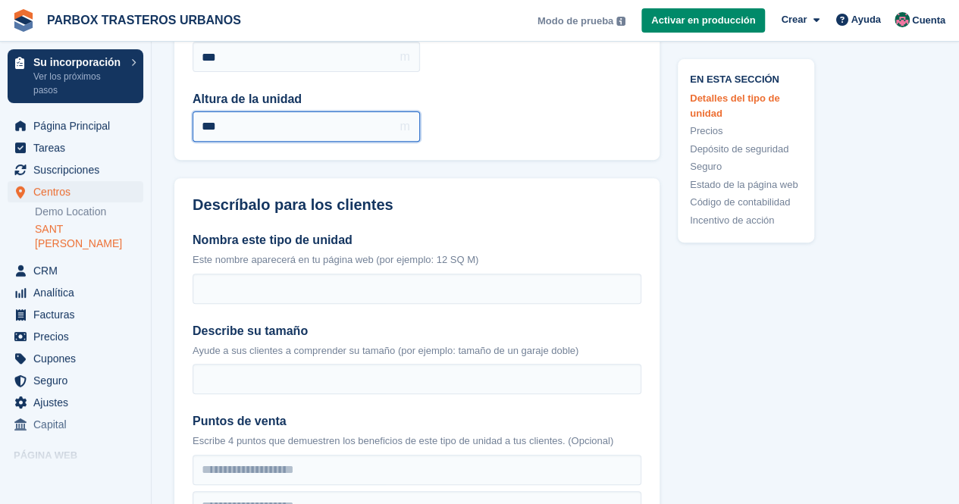
type input "***"
